Goal: Find specific page/section: Find specific page/section

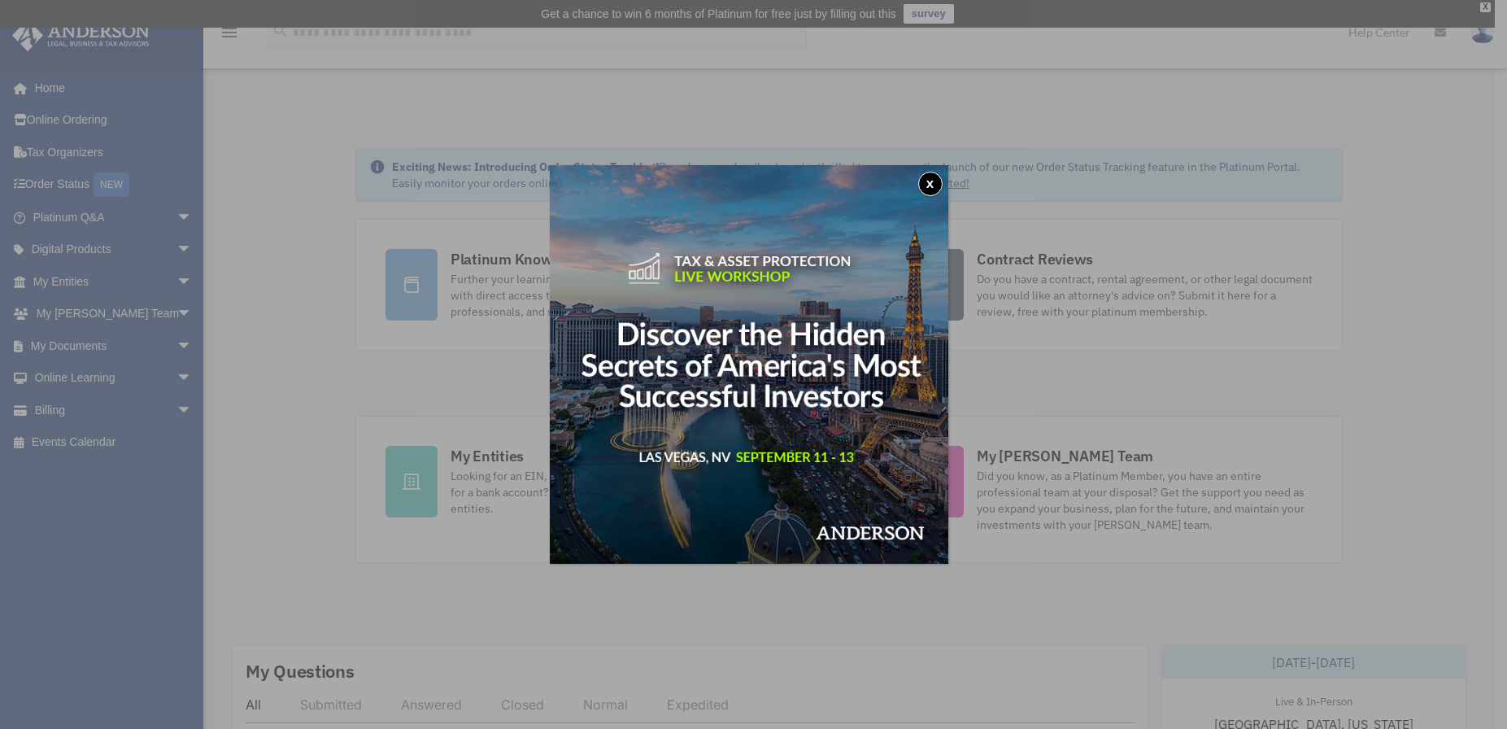
click at [937, 187] on button "x" at bounding box center [930, 184] width 24 height 24
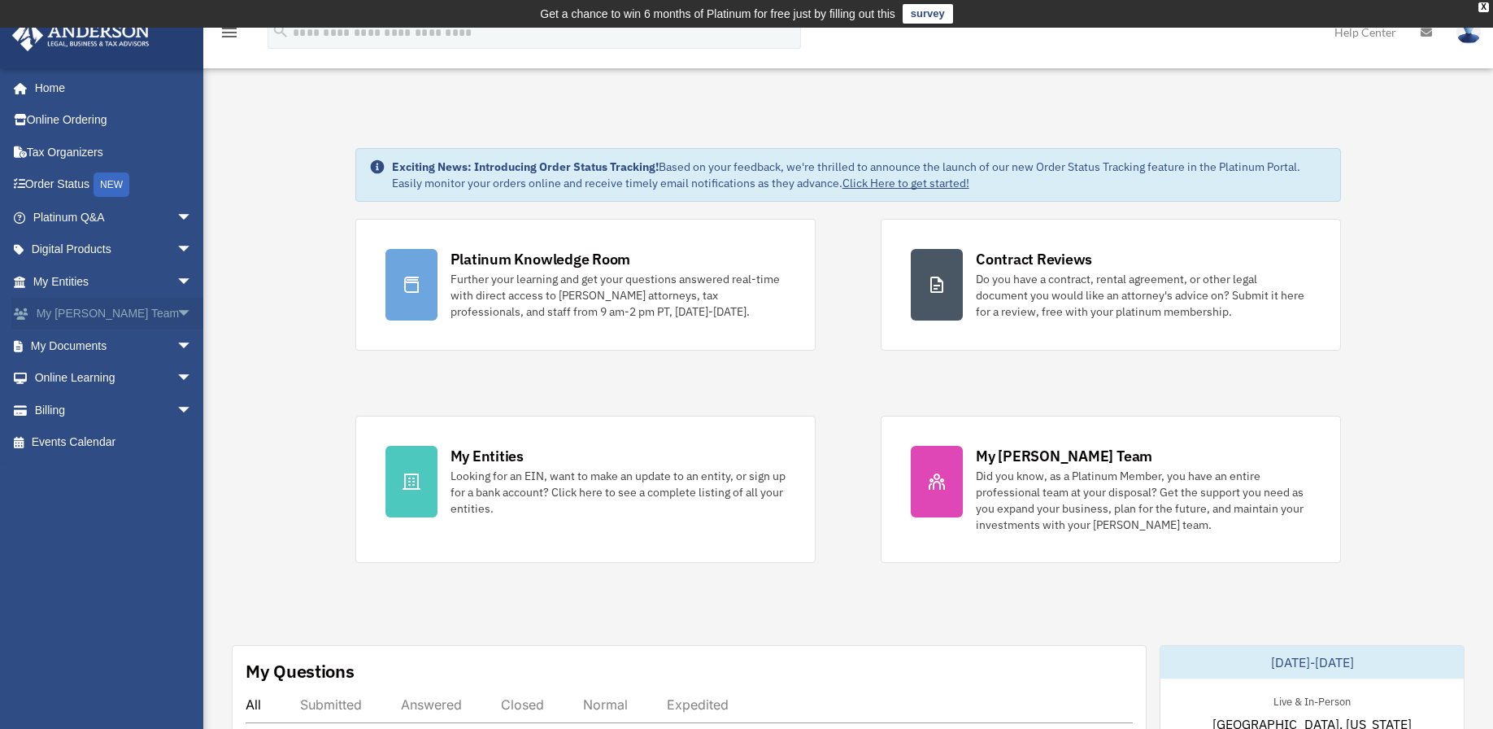
click at [176, 312] on span "arrow_drop_down" at bounding box center [192, 314] width 33 height 33
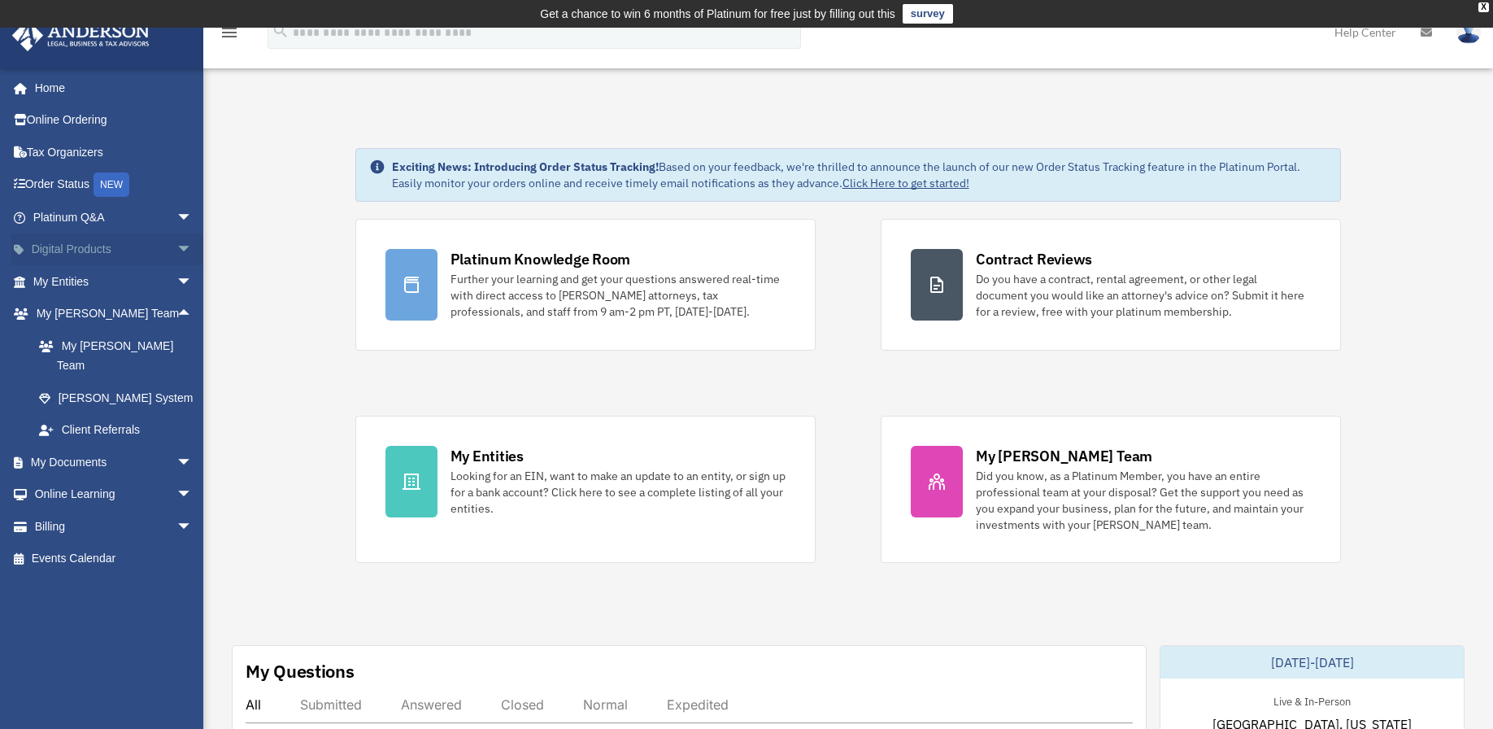
click at [154, 243] on link "Digital Products arrow_drop_down" at bounding box center [114, 249] width 206 height 33
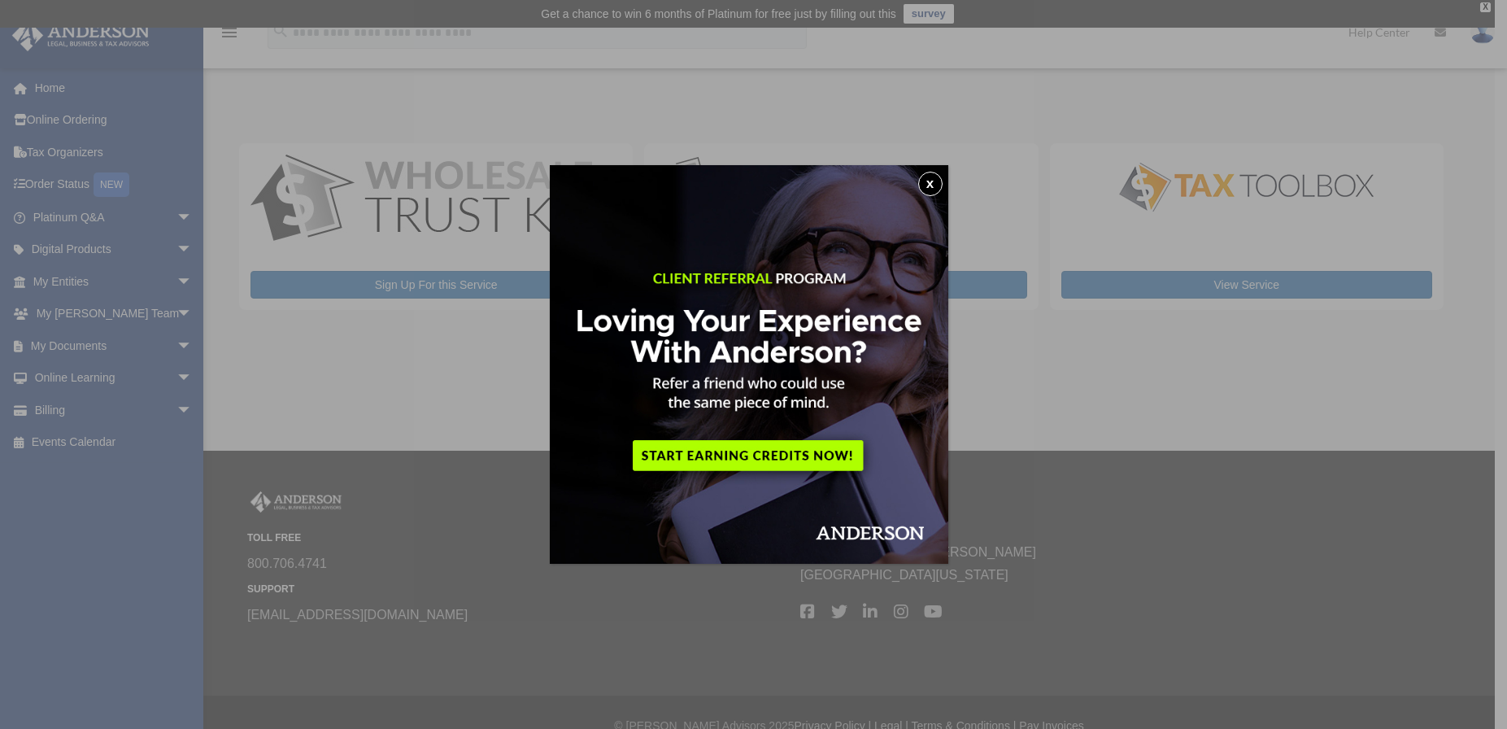
click at [943, 185] on button "x" at bounding box center [930, 184] width 24 height 24
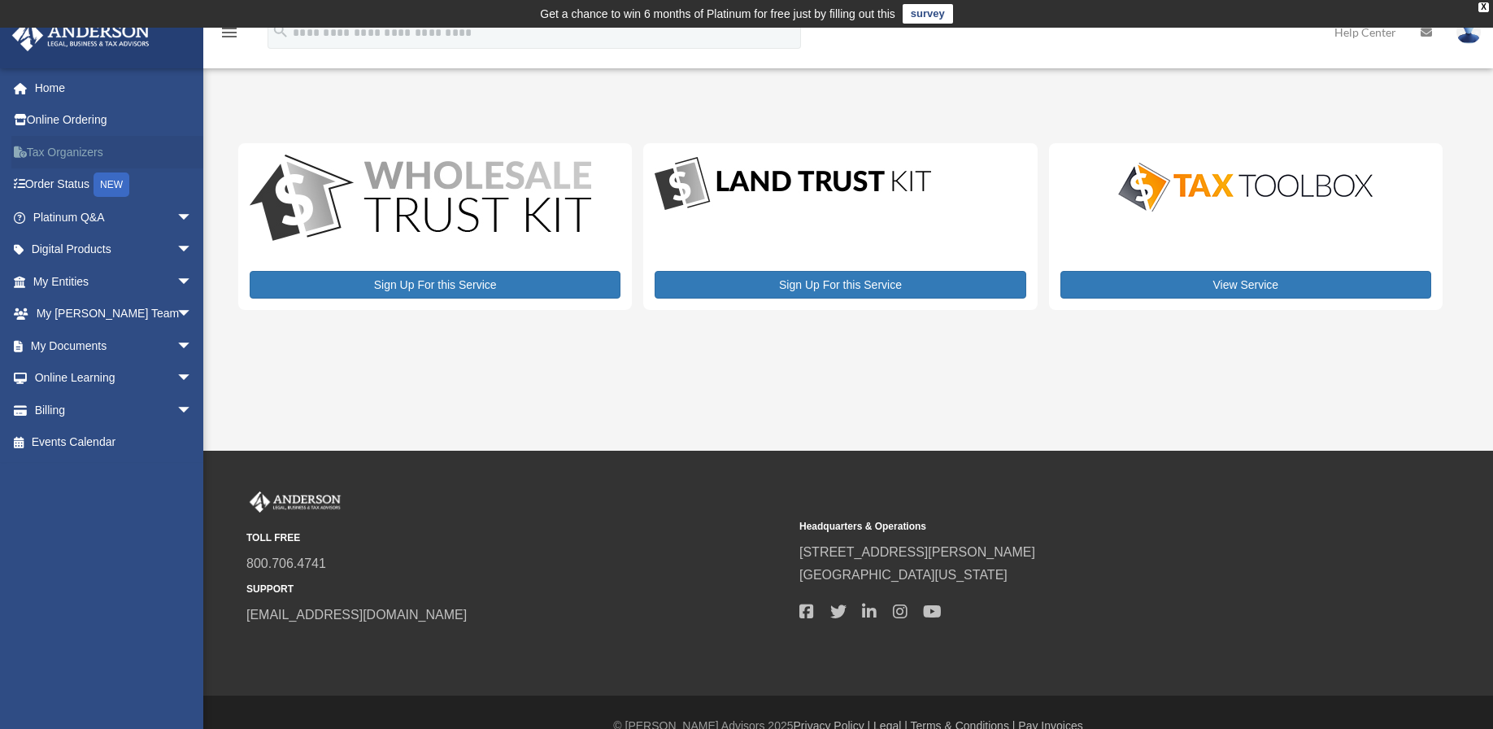
click at [96, 151] on link "Tax Organizers" at bounding box center [114, 152] width 206 height 33
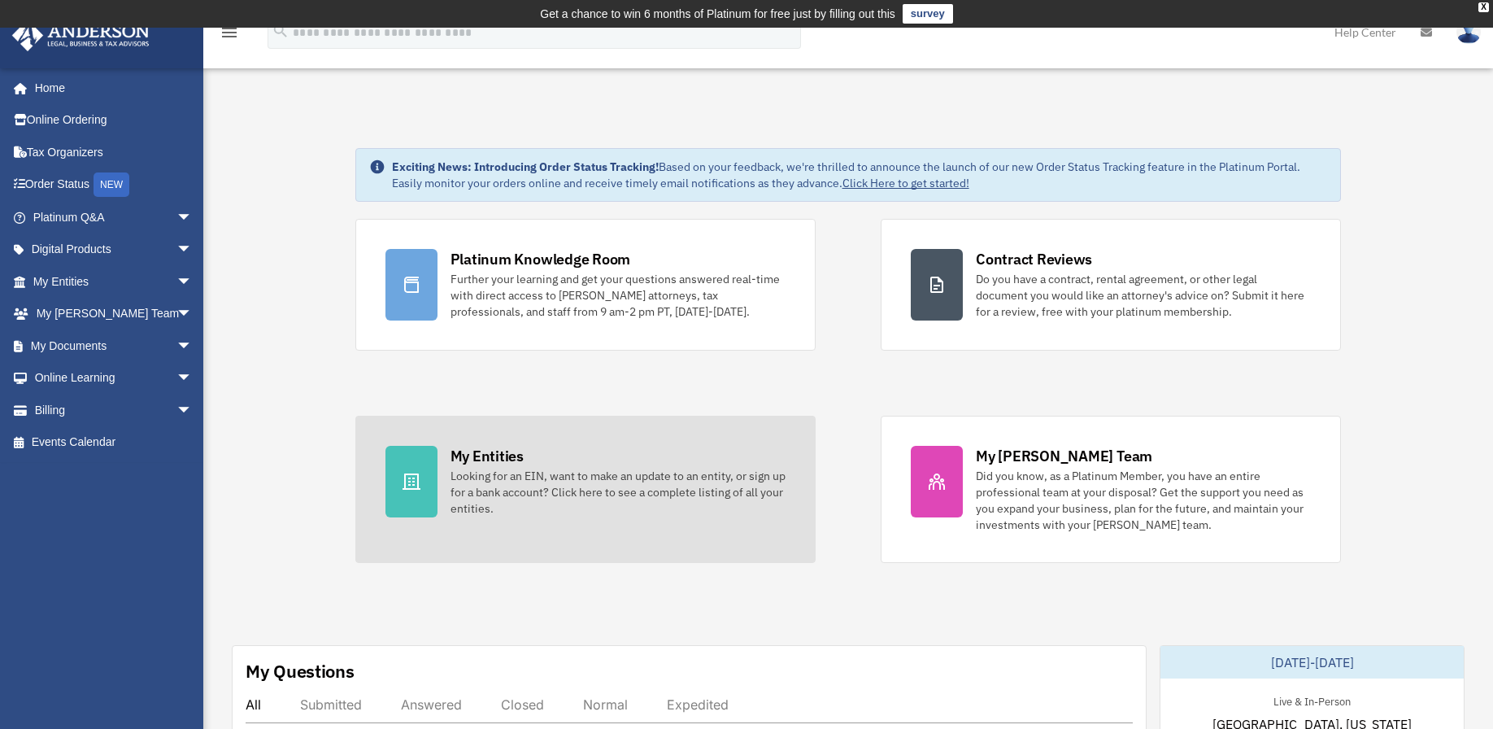
click at [493, 516] on link "My Entities Looking for an EIN, want to make an update to an entity, or sign up…" at bounding box center [585, 489] width 460 height 147
click at [486, 495] on div "Looking for an EIN, want to make an update to an entity, or sign up for a bank …" at bounding box center [618, 492] width 335 height 49
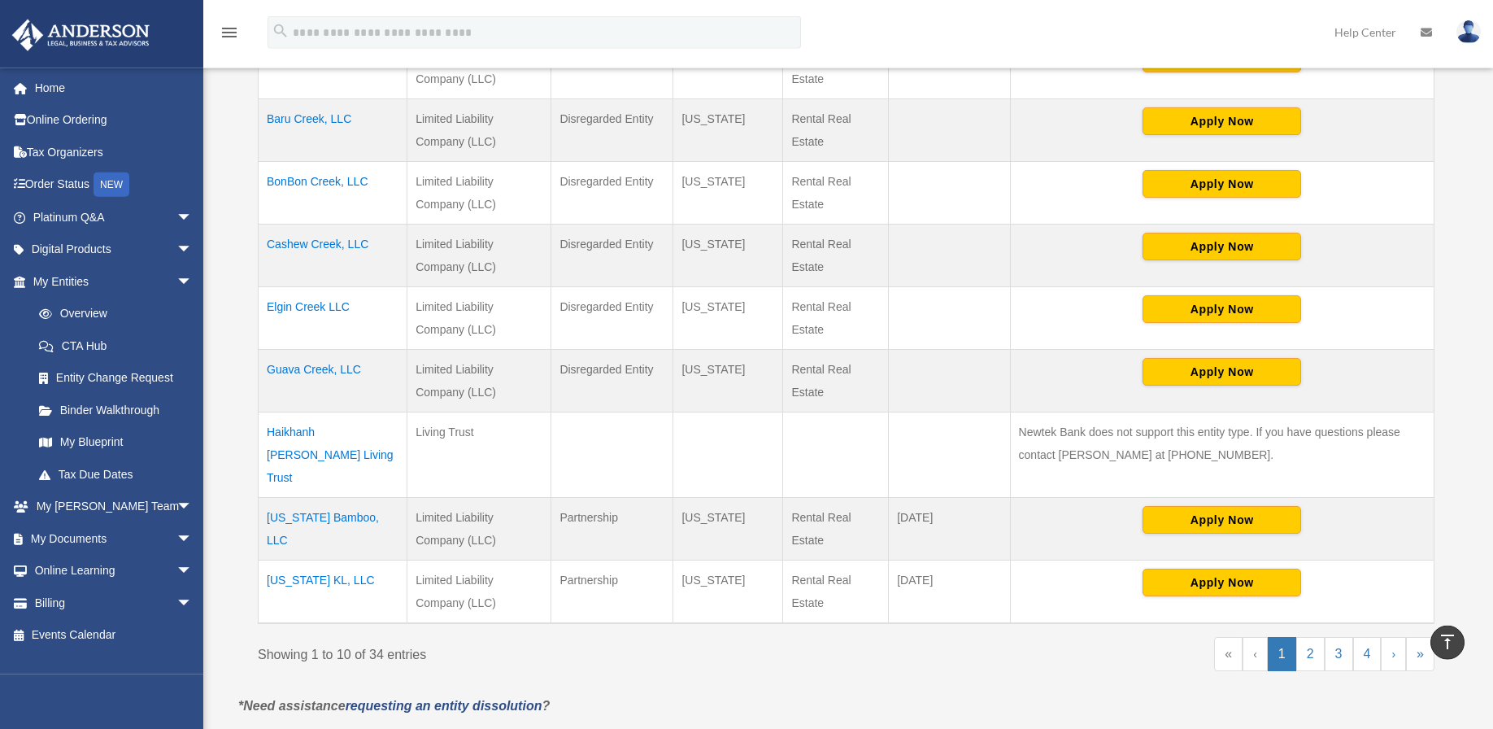
scroll to position [581, 0]
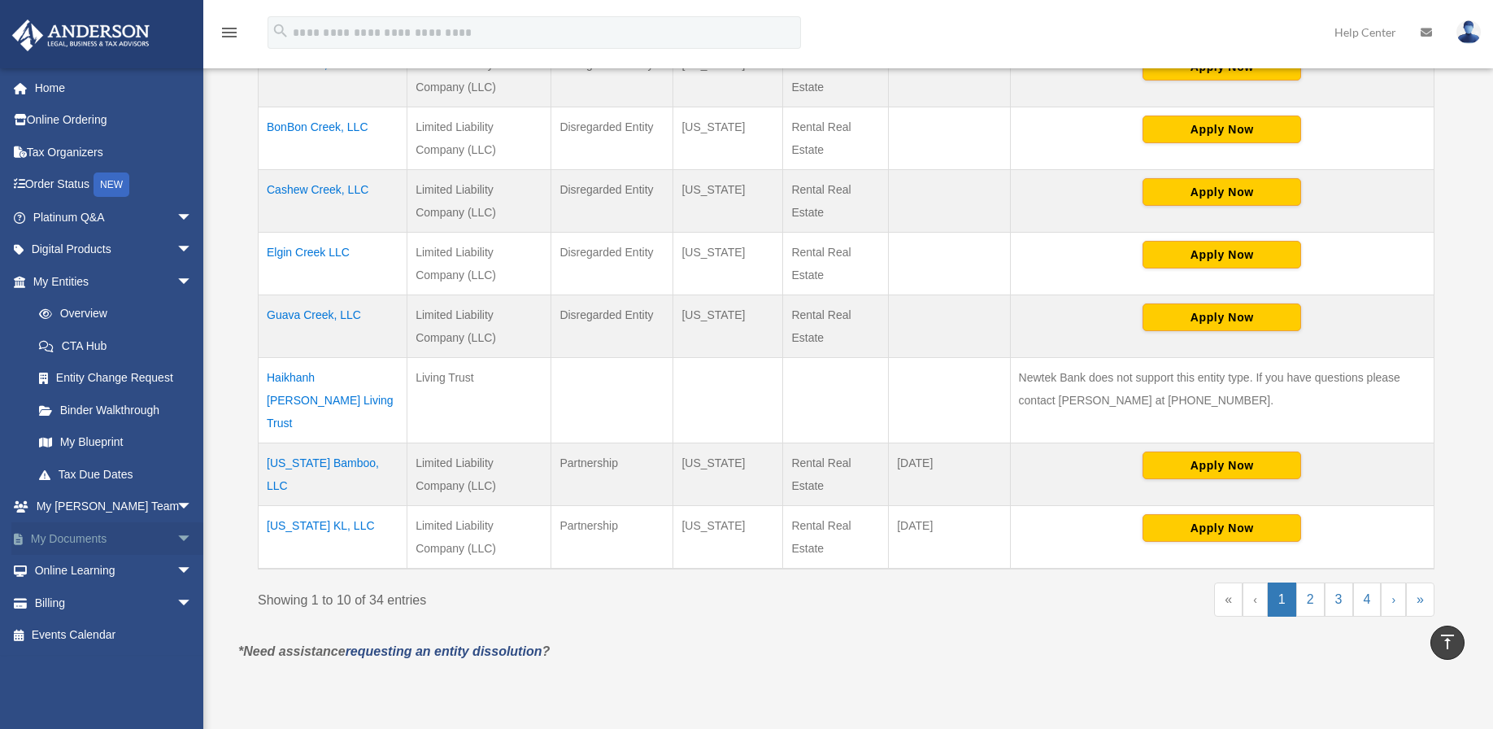
click at [176, 533] on span "arrow_drop_down" at bounding box center [192, 538] width 33 height 33
click at [176, 501] on span "arrow_drop_down" at bounding box center [192, 506] width 33 height 33
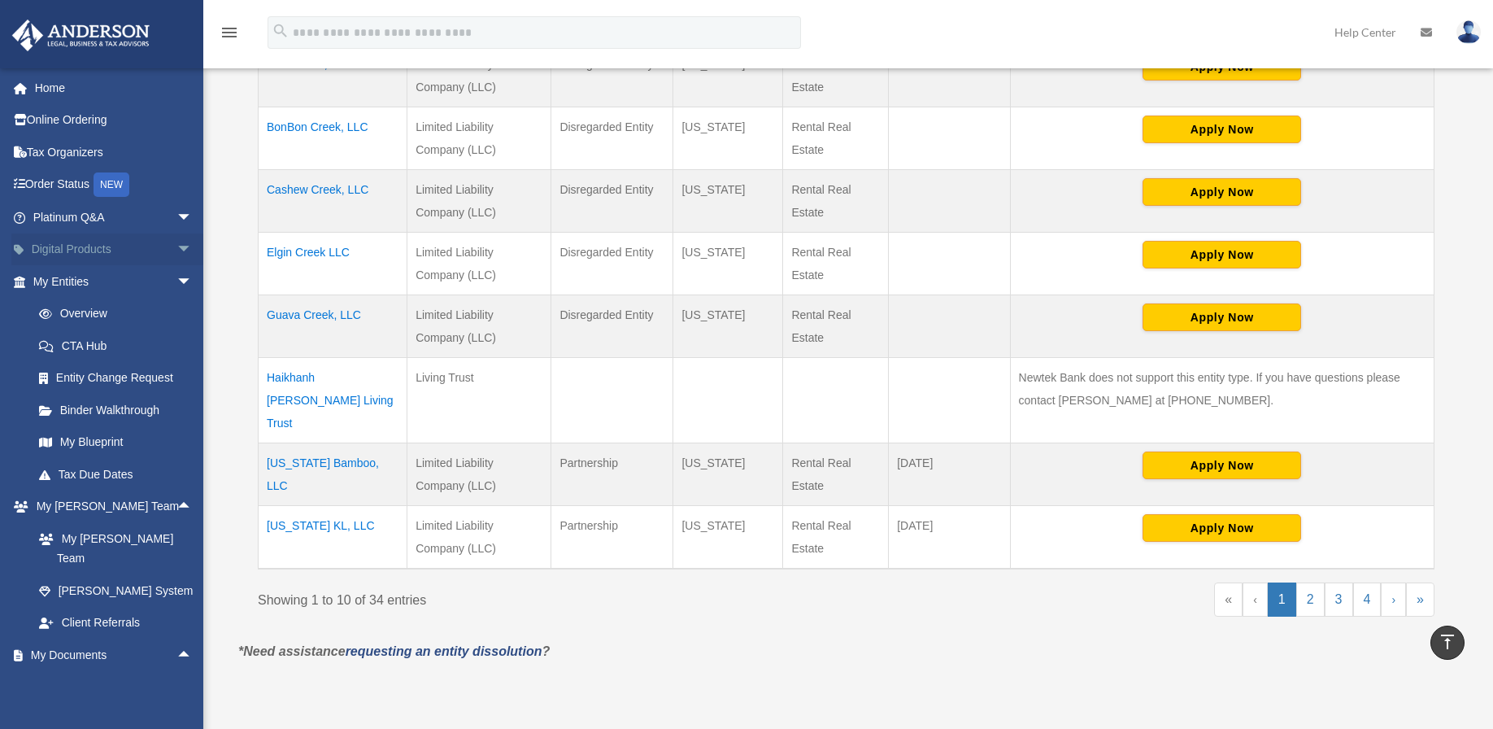
click at [176, 251] on span "arrow_drop_down" at bounding box center [192, 249] width 33 height 33
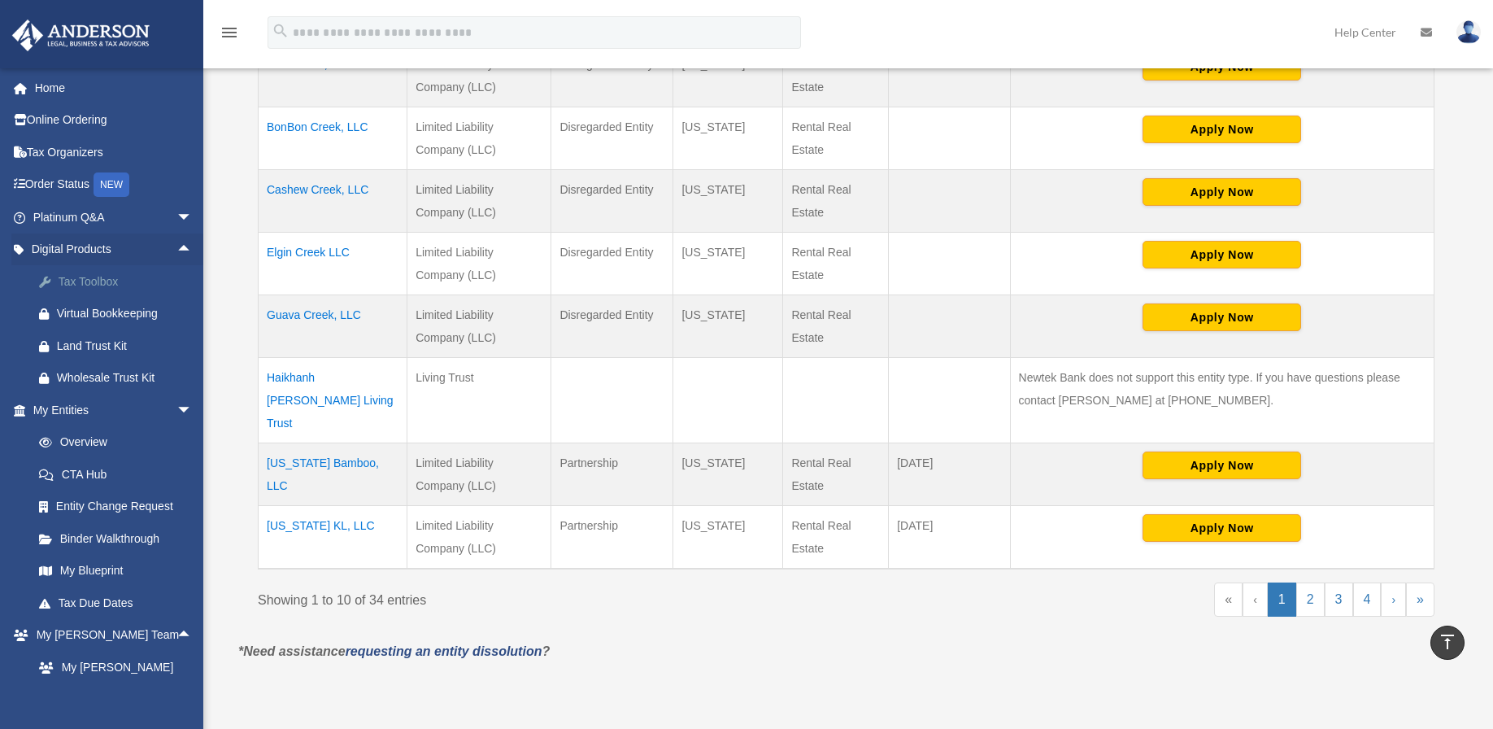
click at [107, 278] on div "Tax Toolbox" at bounding box center [127, 282] width 140 height 20
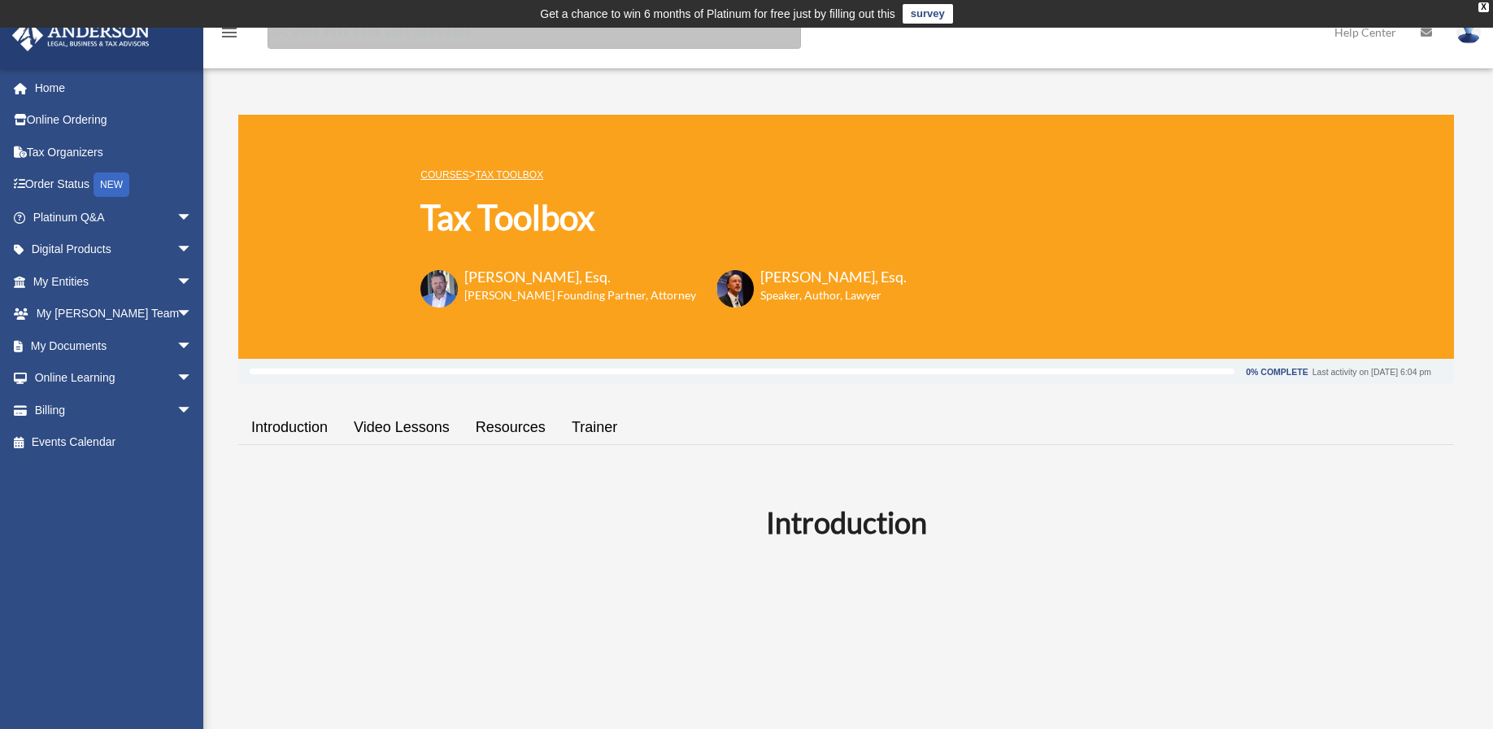
click at [386, 41] on input "search" at bounding box center [534, 32] width 533 height 33
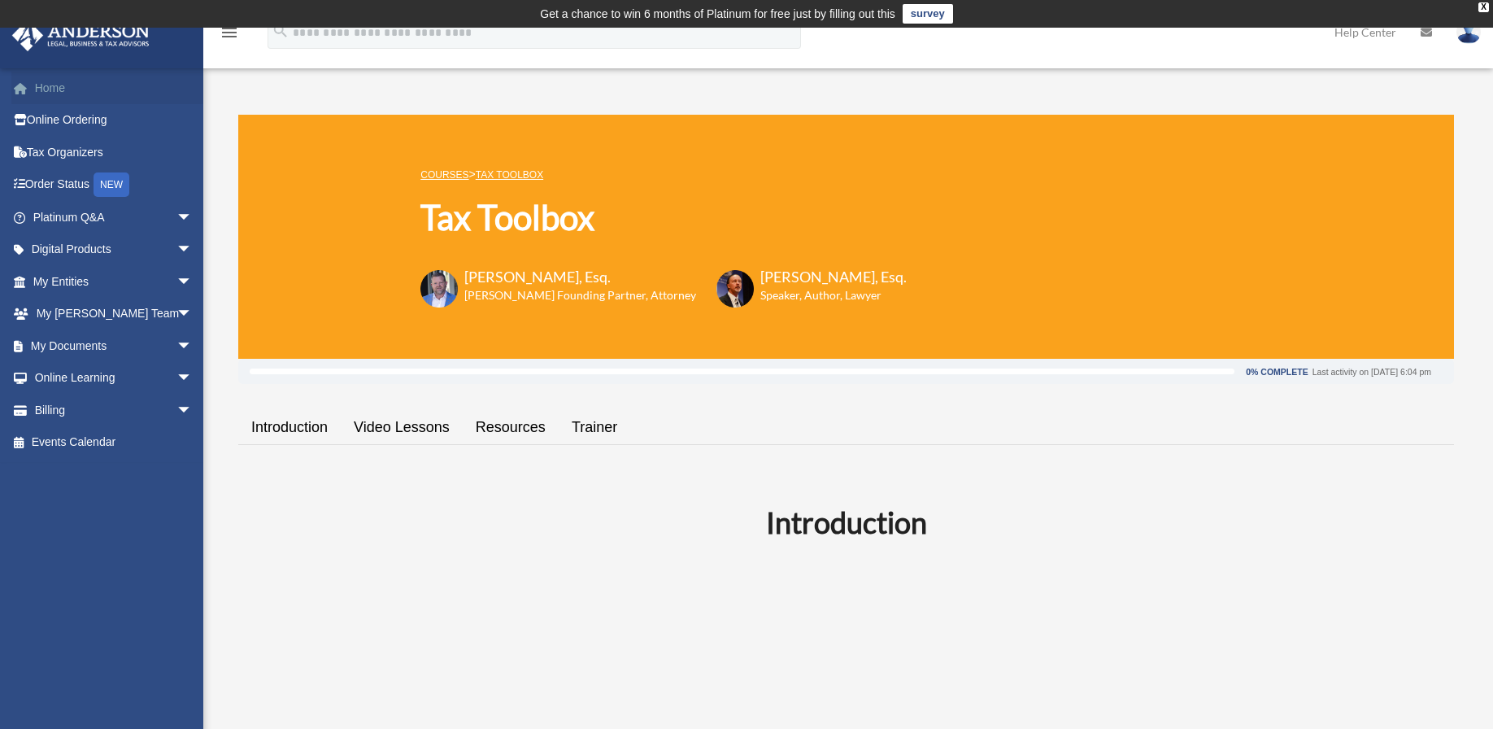
click at [46, 98] on link "Home" at bounding box center [114, 88] width 206 height 33
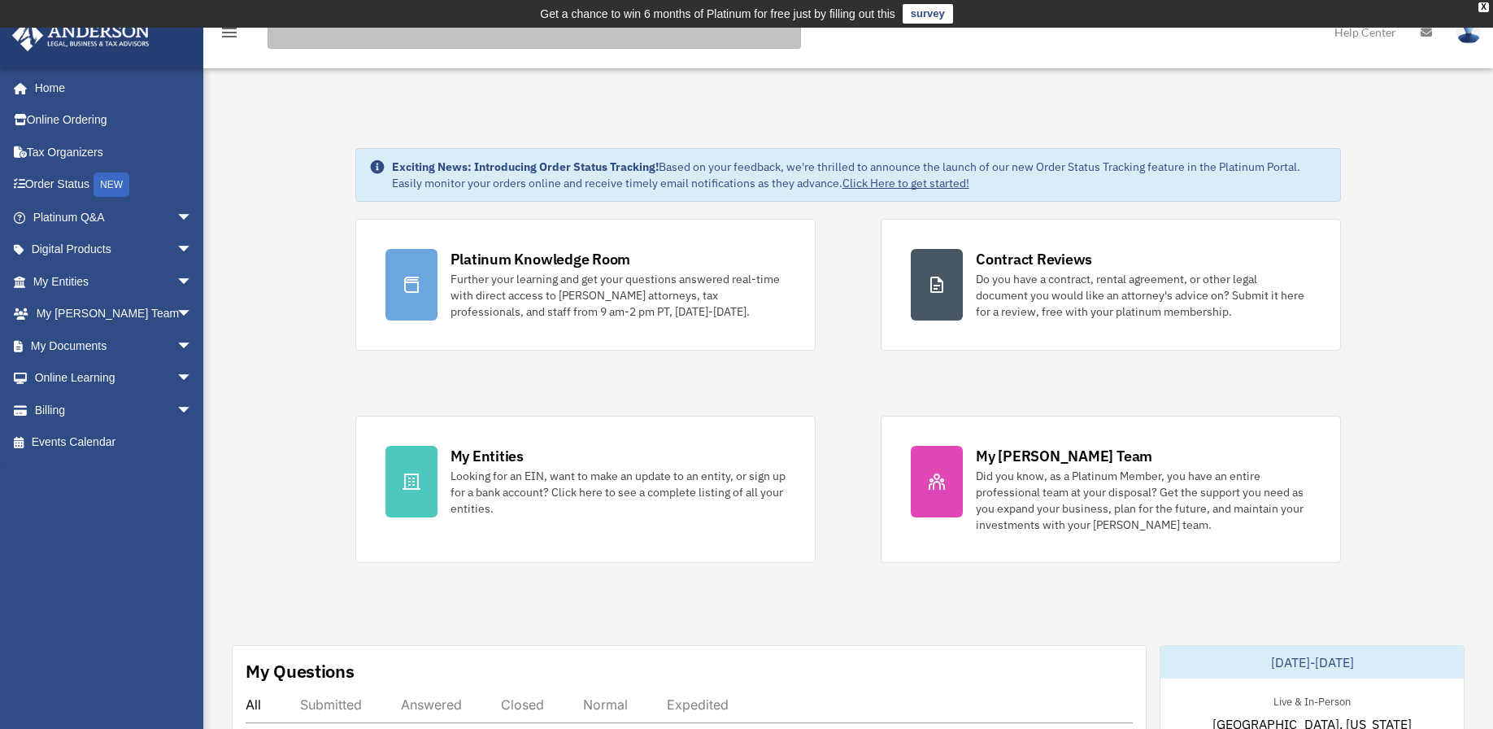
click at [459, 36] on input "search" at bounding box center [534, 32] width 533 height 33
type input "**********"
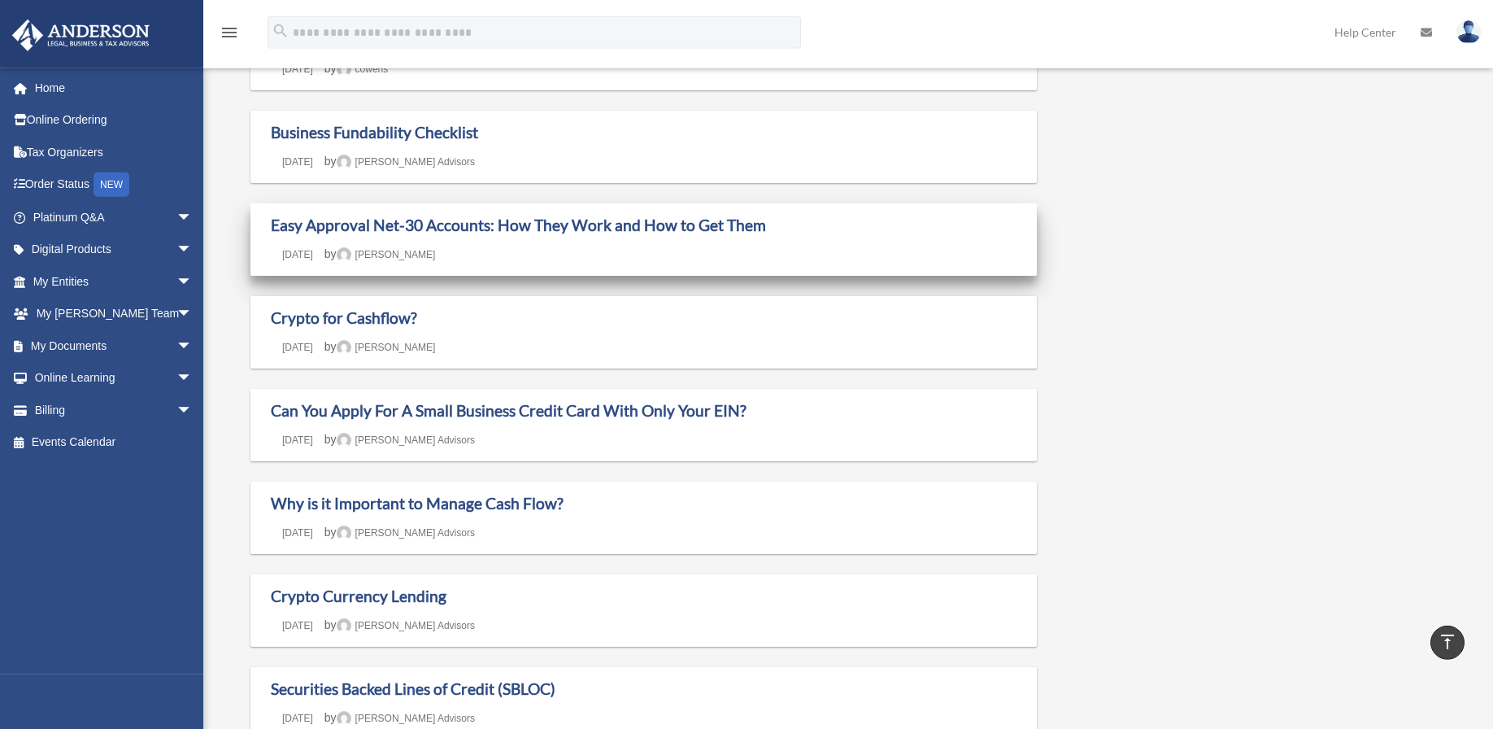
scroll to position [249, 0]
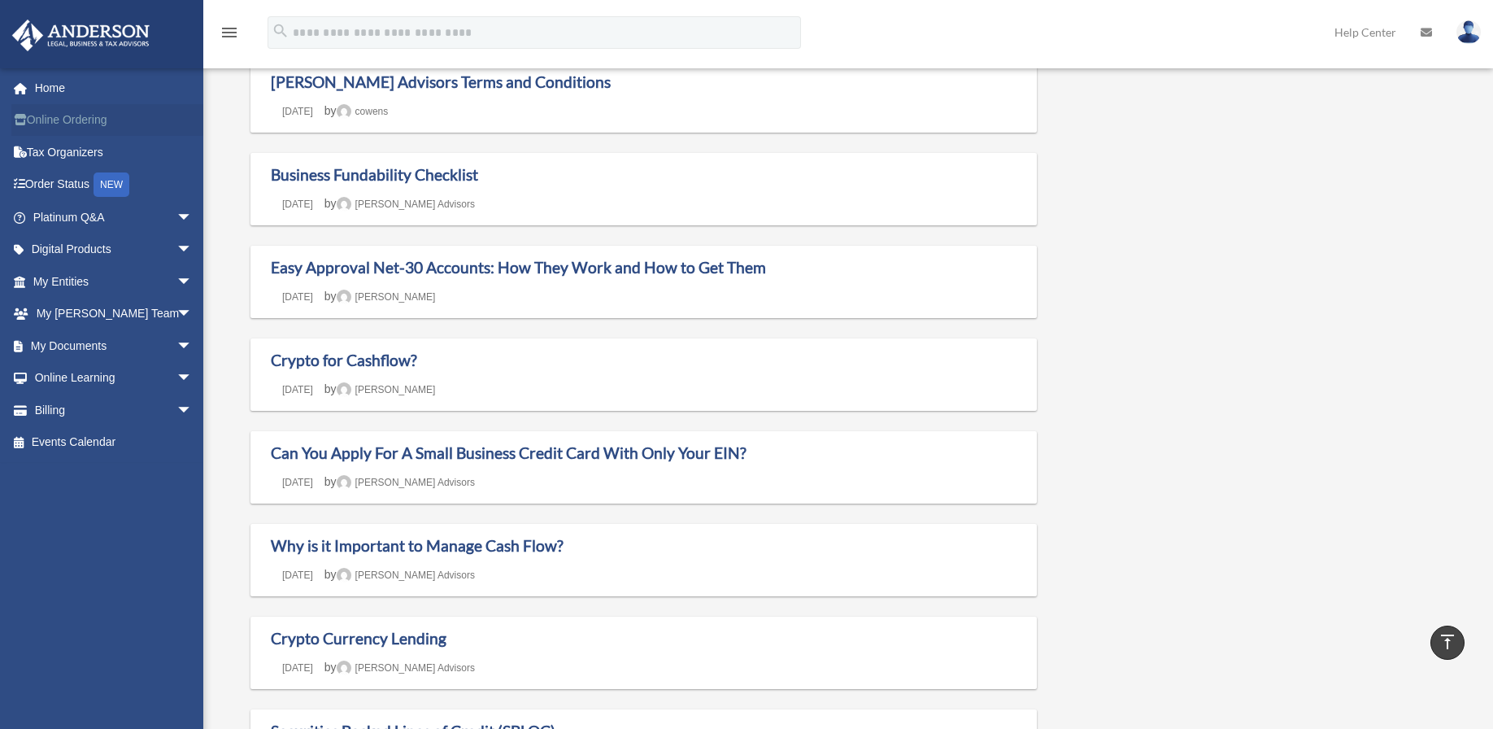
click at [88, 125] on link "Online Ordering" at bounding box center [114, 120] width 206 height 33
